Goal: Task Accomplishment & Management: Manage account settings

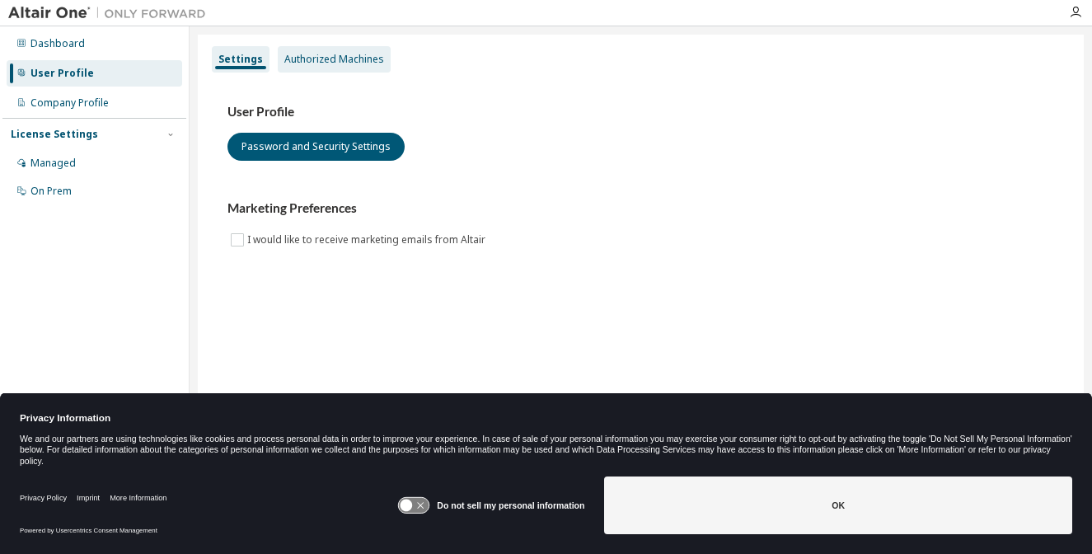
click at [347, 64] on div "Authorized Machines" at bounding box center [334, 59] width 100 height 13
